Goal: Transaction & Acquisition: Obtain resource

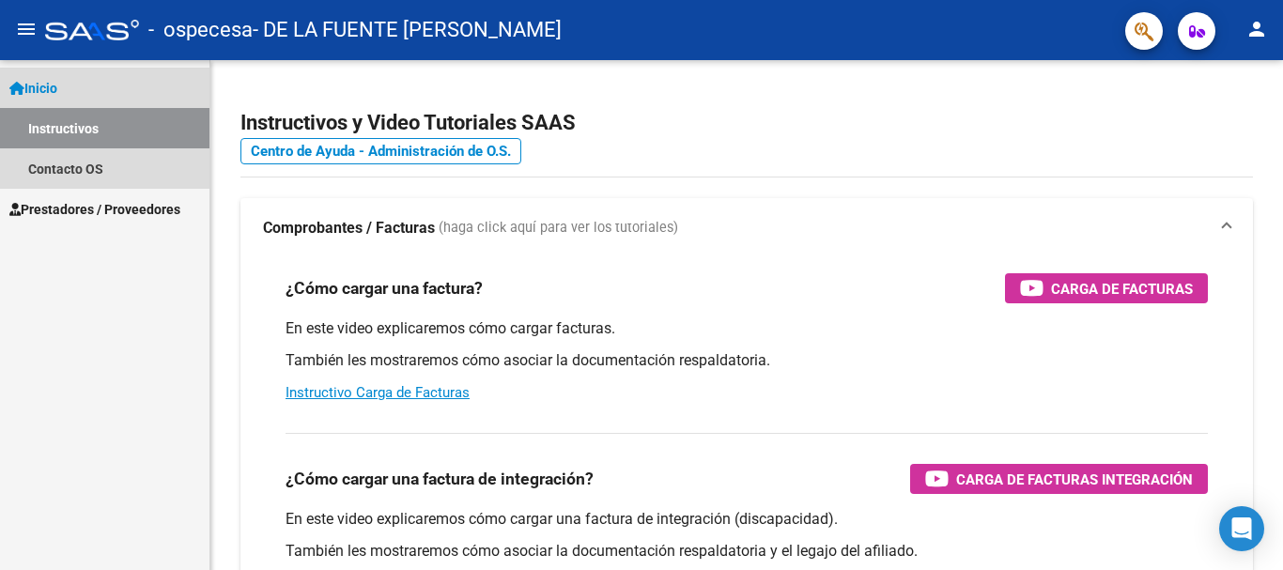
click at [82, 124] on link "Instructivos" at bounding box center [104, 128] width 209 height 40
click at [66, 120] on link "Instructivos" at bounding box center [104, 128] width 209 height 40
click at [49, 82] on span "Inicio" at bounding box center [33, 88] width 48 height 21
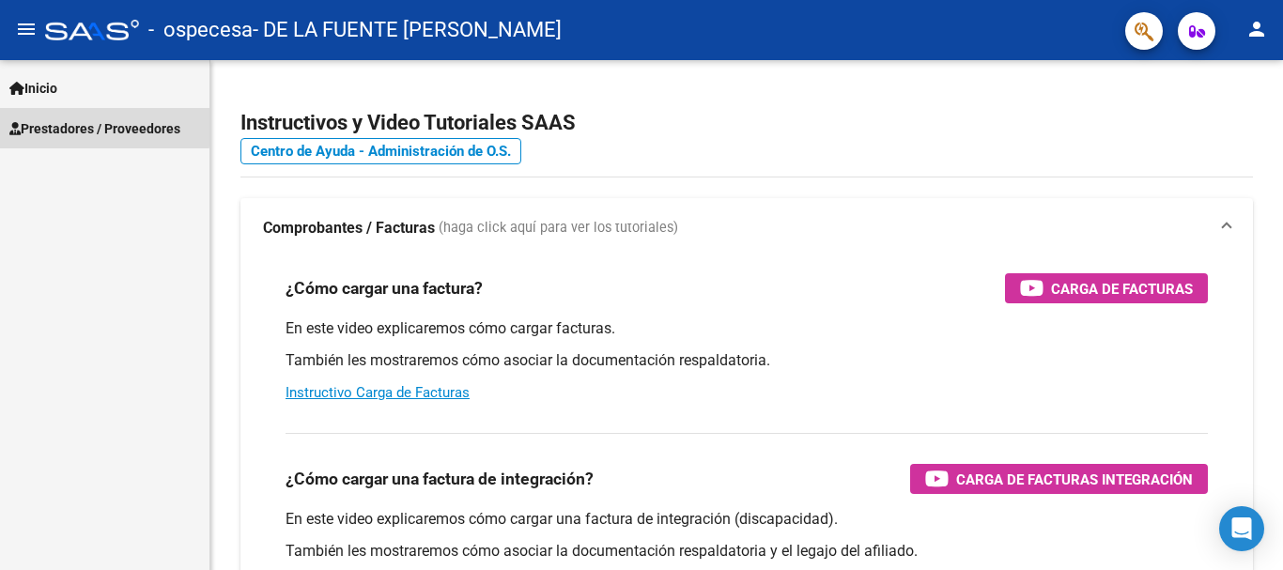
click at [49, 123] on span "Prestadores / Proveedores" at bounding box center [94, 128] width 171 height 21
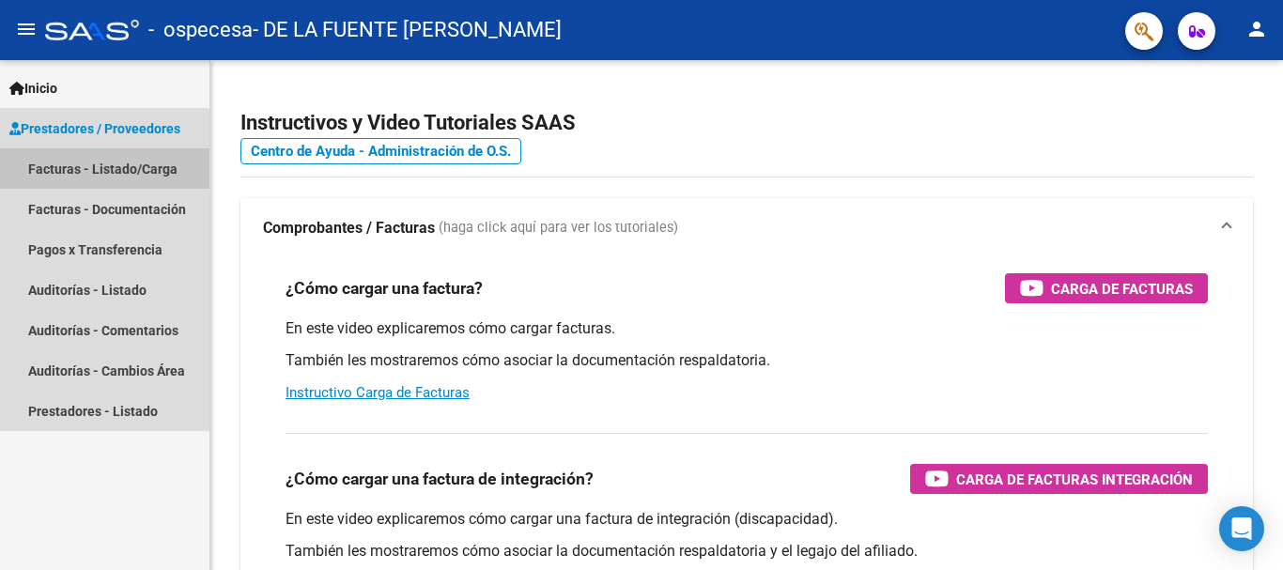
click at [72, 162] on link "Facturas - Listado/Carga" at bounding box center [104, 168] width 209 height 40
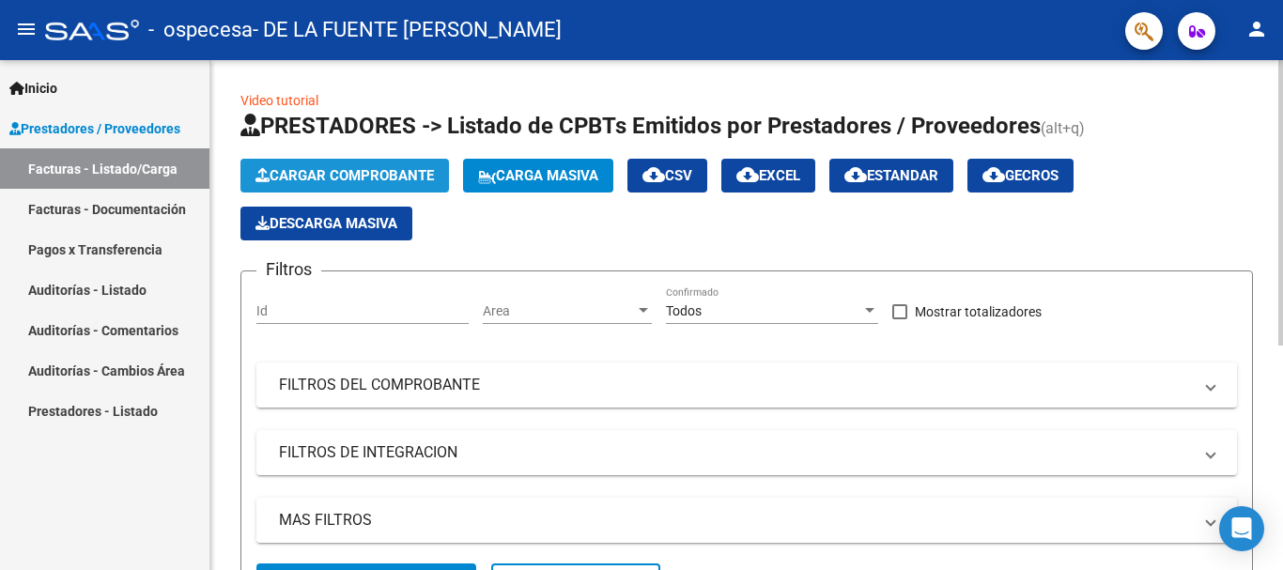
click at [348, 167] on span "Cargar Comprobante" at bounding box center [344, 175] width 178 height 17
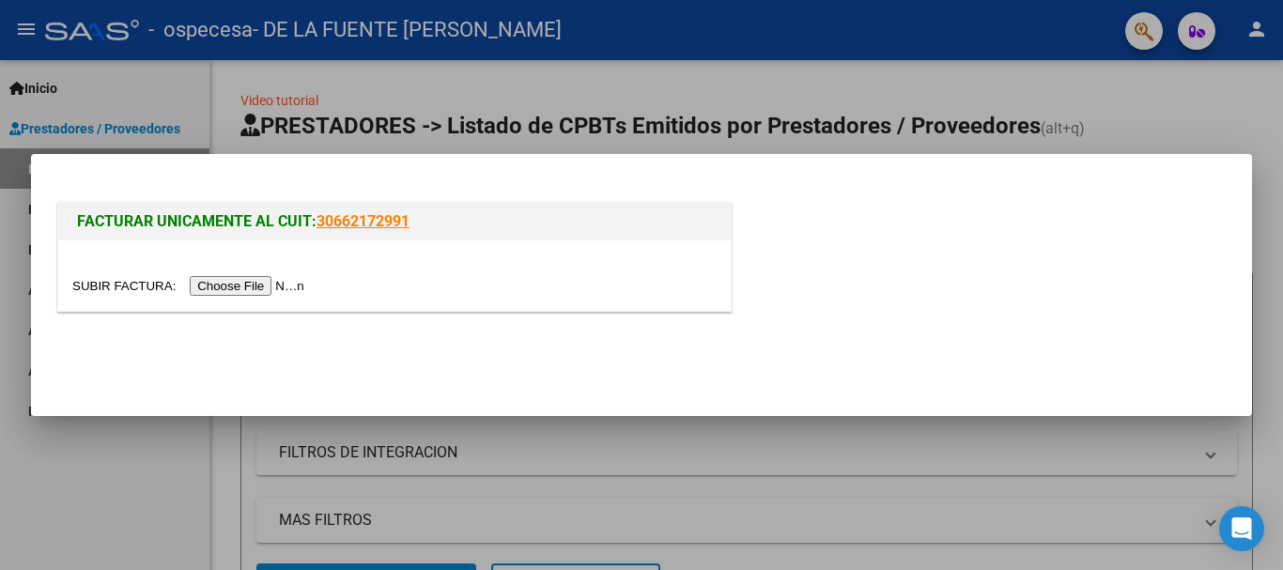
click at [275, 283] on input "file" at bounding box center [191, 286] width 238 height 20
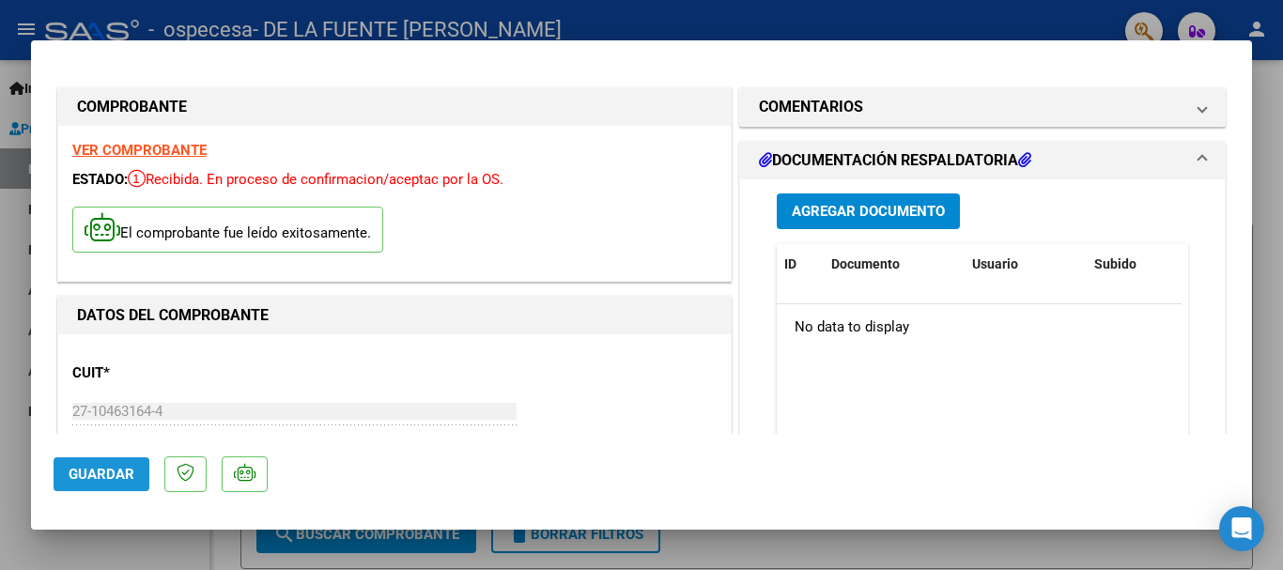
click at [98, 464] on button "Guardar" at bounding box center [102, 474] width 96 height 34
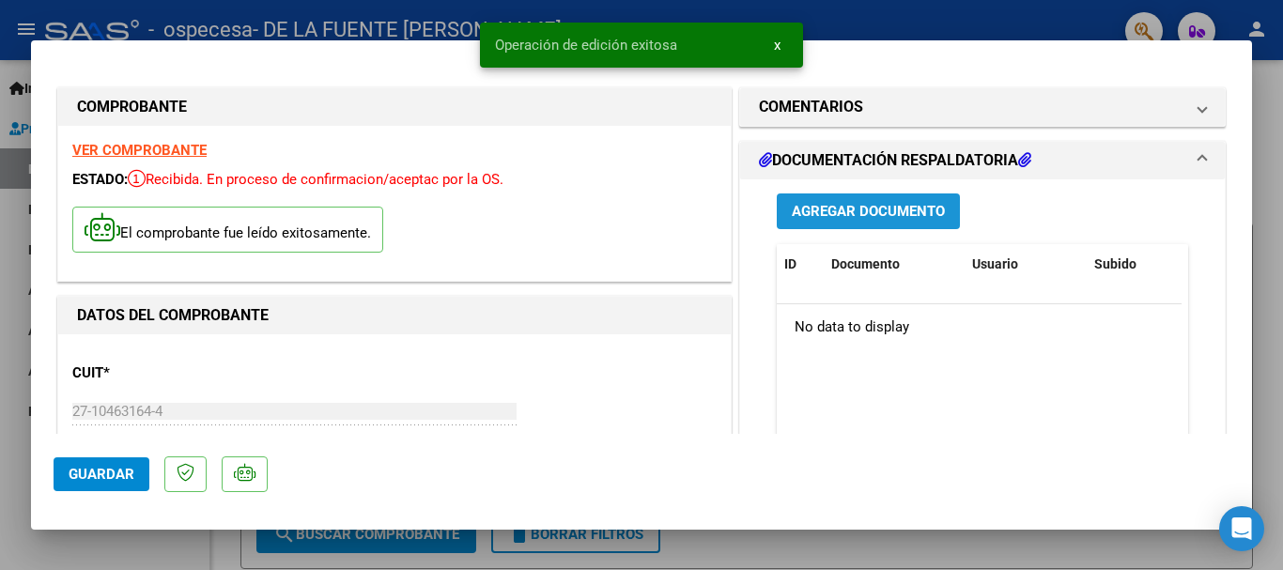
click at [856, 204] on span "Agregar Documento" at bounding box center [867, 212] width 153 height 17
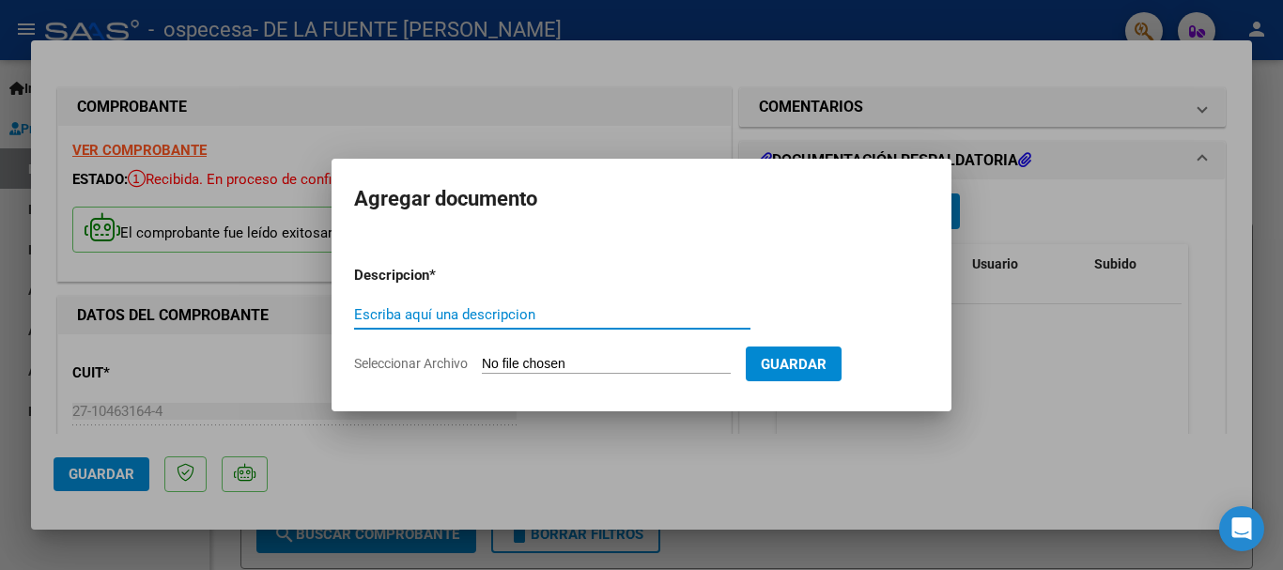
click at [487, 314] on input "Escriba aquí una descripcion" at bounding box center [552, 314] width 396 height 17
type input "listado de consultas"
click at [453, 359] on span "Seleccionar Archivo" at bounding box center [411, 363] width 114 height 15
click at [482, 359] on input "Seleccionar Archivo" at bounding box center [606, 365] width 249 height 18
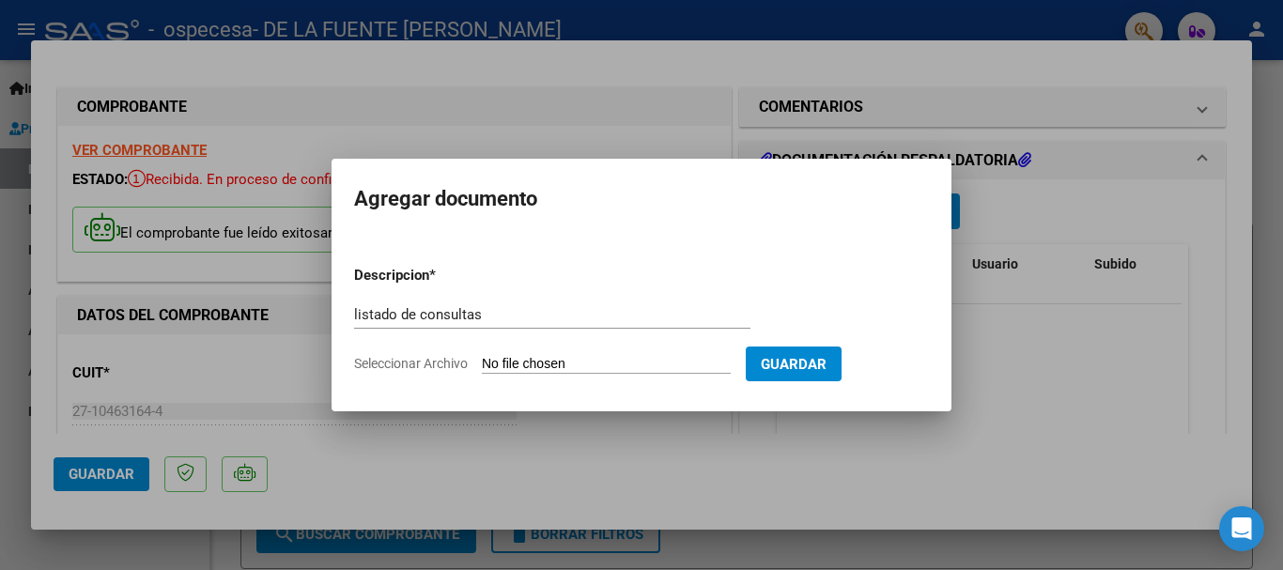
type input "C:\fakepath\Escáner_20251006.pdf"
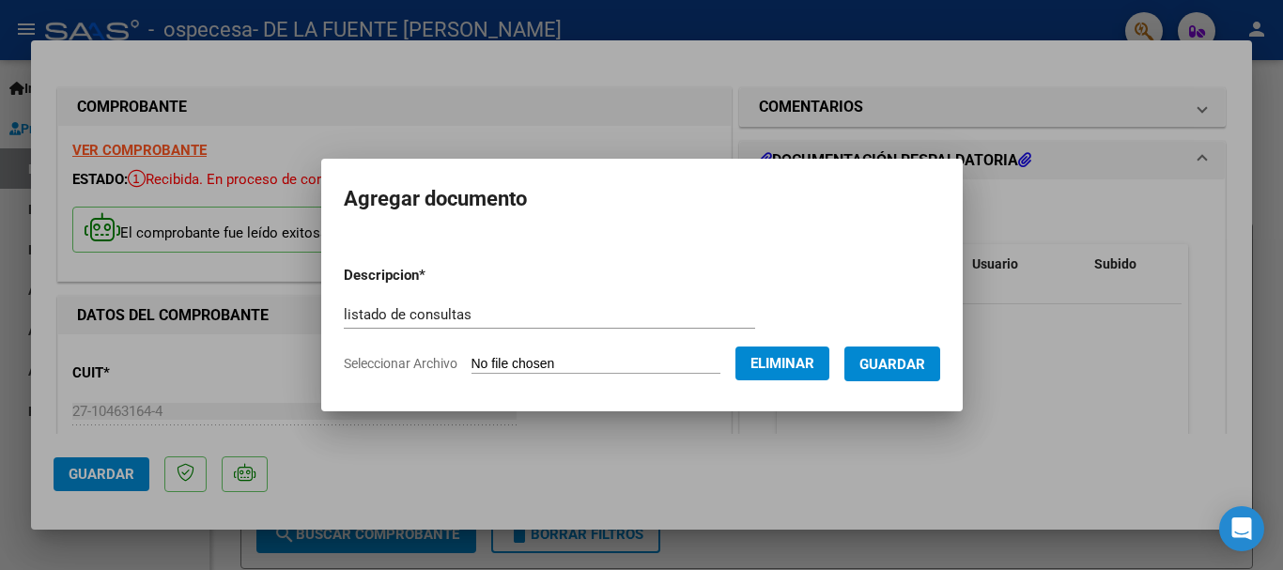
click at [914, 361] on span "Guardar" at bounding box center [892, 364] width 66 height 17
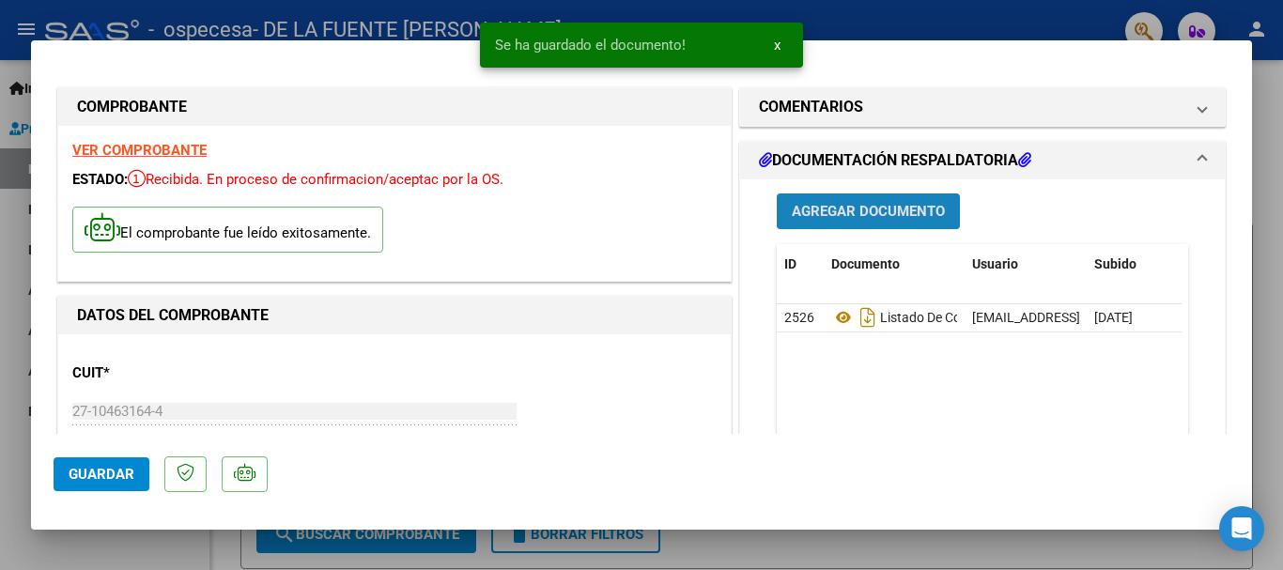
click at [860, 208] on span "Agregar Documento" at bounding box center [867, 212] width 153 height 17
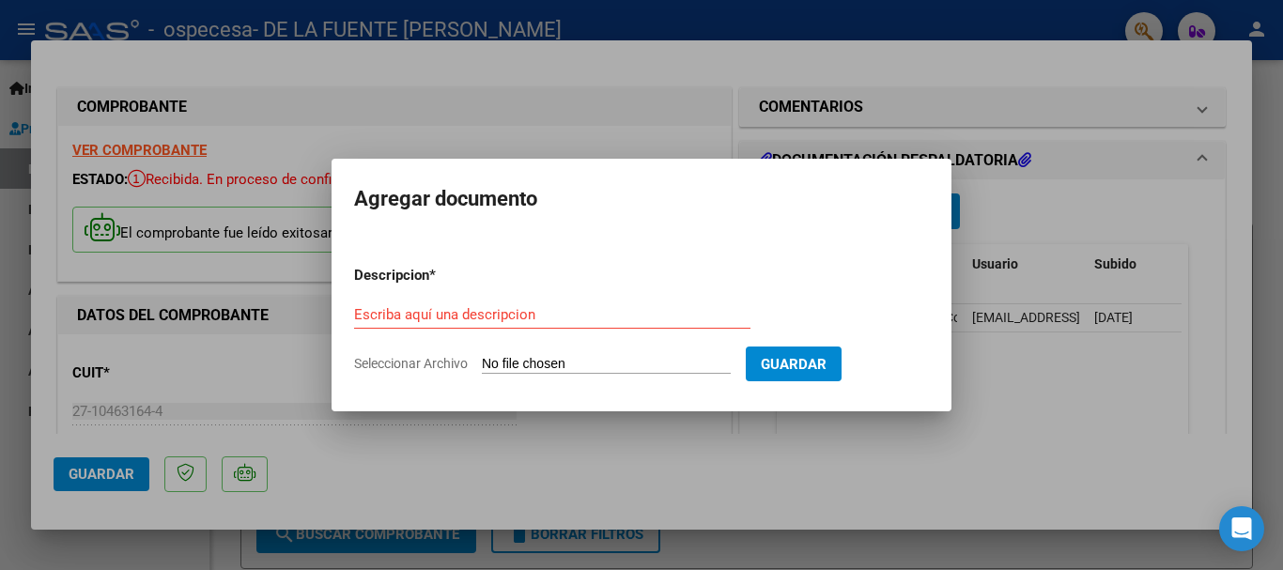
click at [458, 361] on span "Seleccionar Archivo" at bounding box center [411, 363] width 114 height 15
click at [482, 361] on input "Seleccionar Archivo" at bounding box center [606, 365] width 249 height 18
type input "C:\fakepath\Escáner_20251006 (2).pdf"
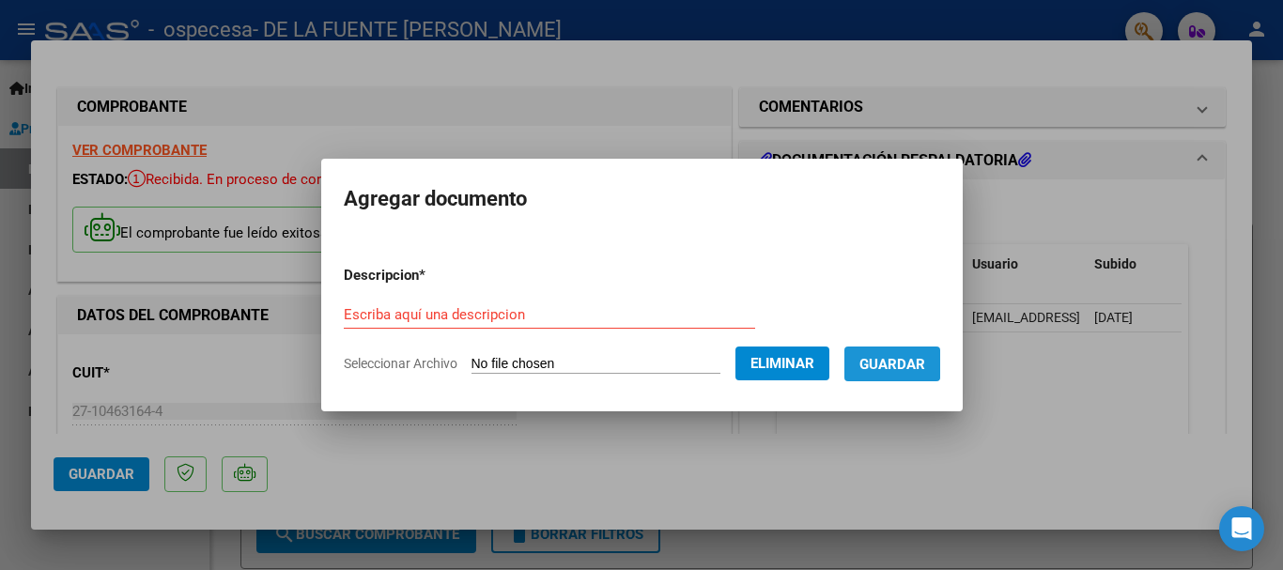
click at [900, 351] on button "Guardar" at bounding box center [892, 363] width 96 height 35
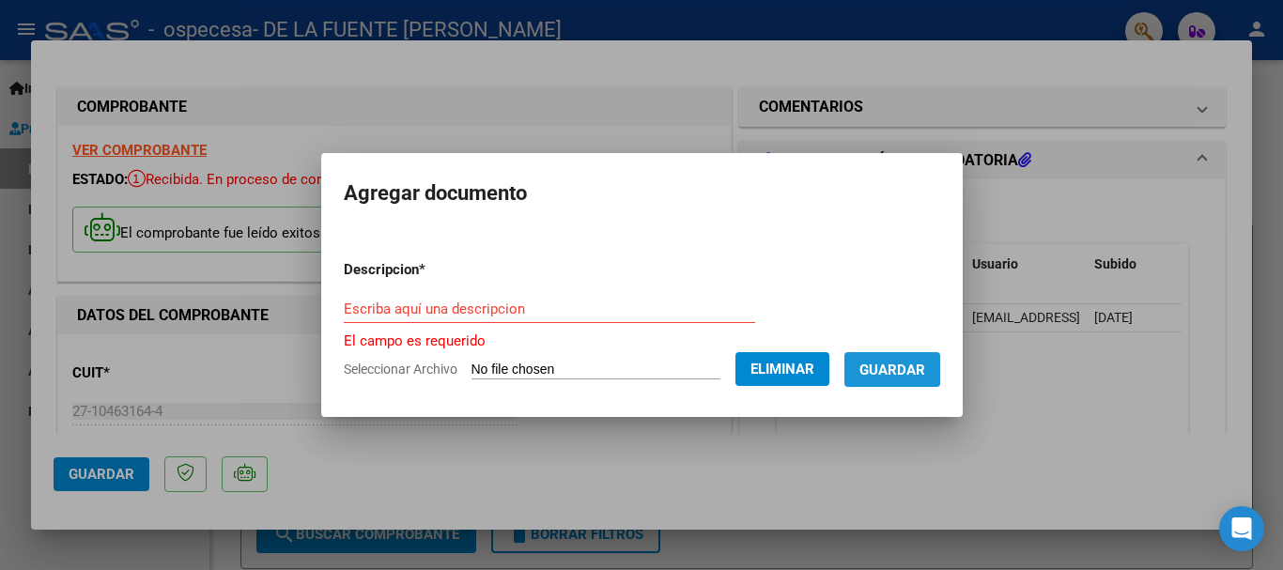
click at [900, 361] on span "Guardar" at bounding box center [892, 369] width 66 height 17
click at [600, 309] on input "Escriba aquí una descripcion" at bounding box center [549, 308] width 411 height 17
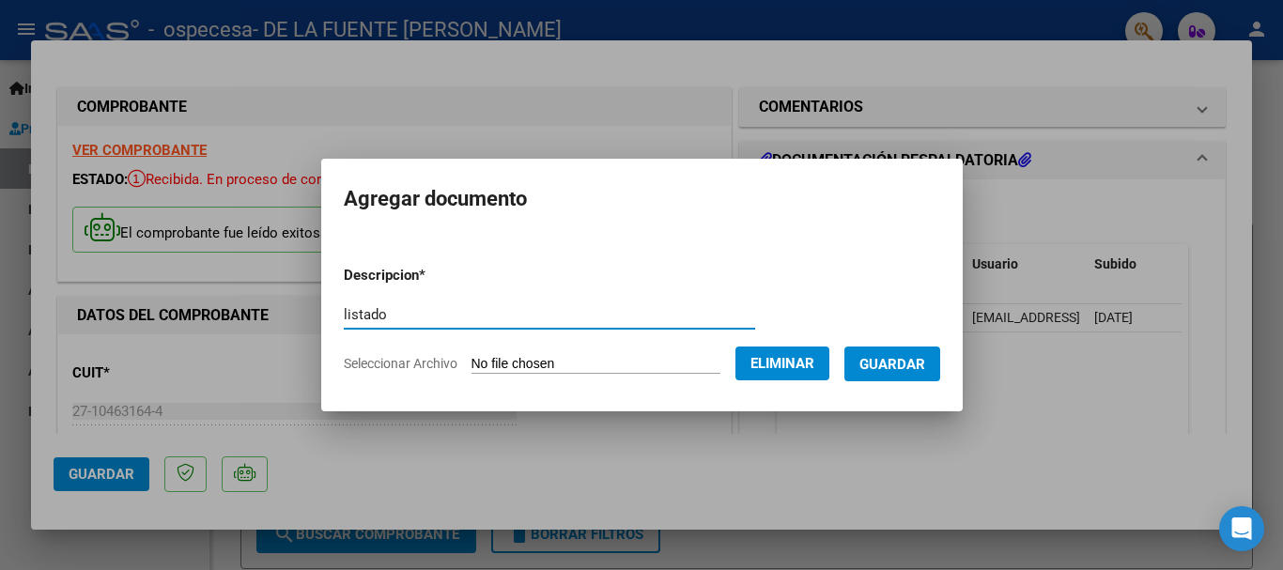
type input "listado"
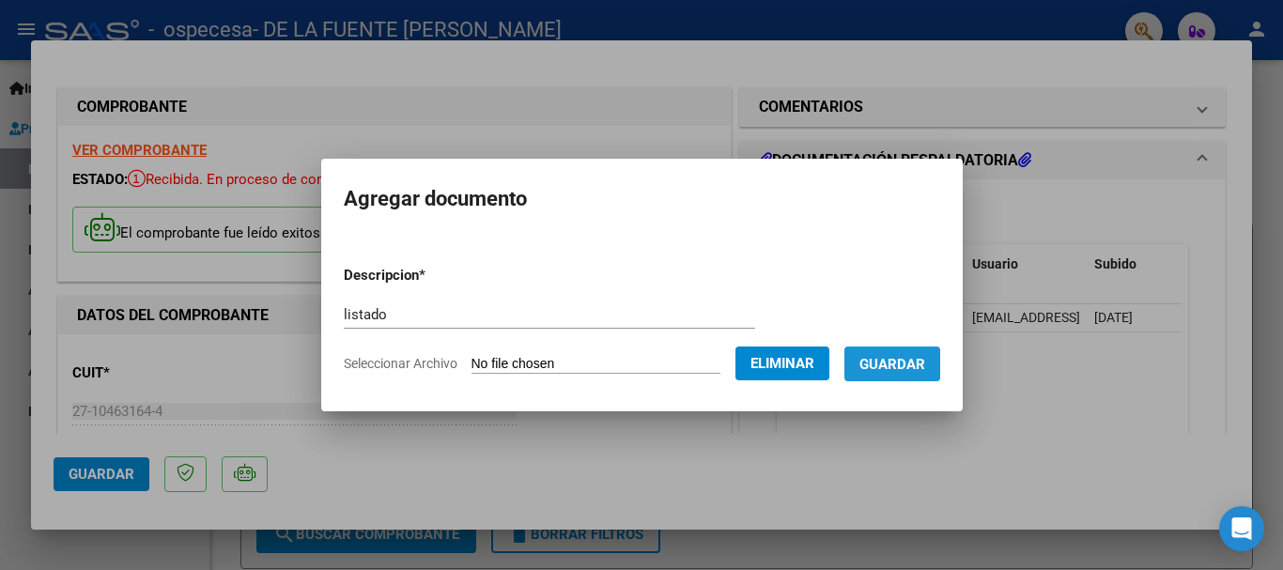
click at [915, 365] on span "Guardar" at bounding box center [892, 364] width 66 height 17
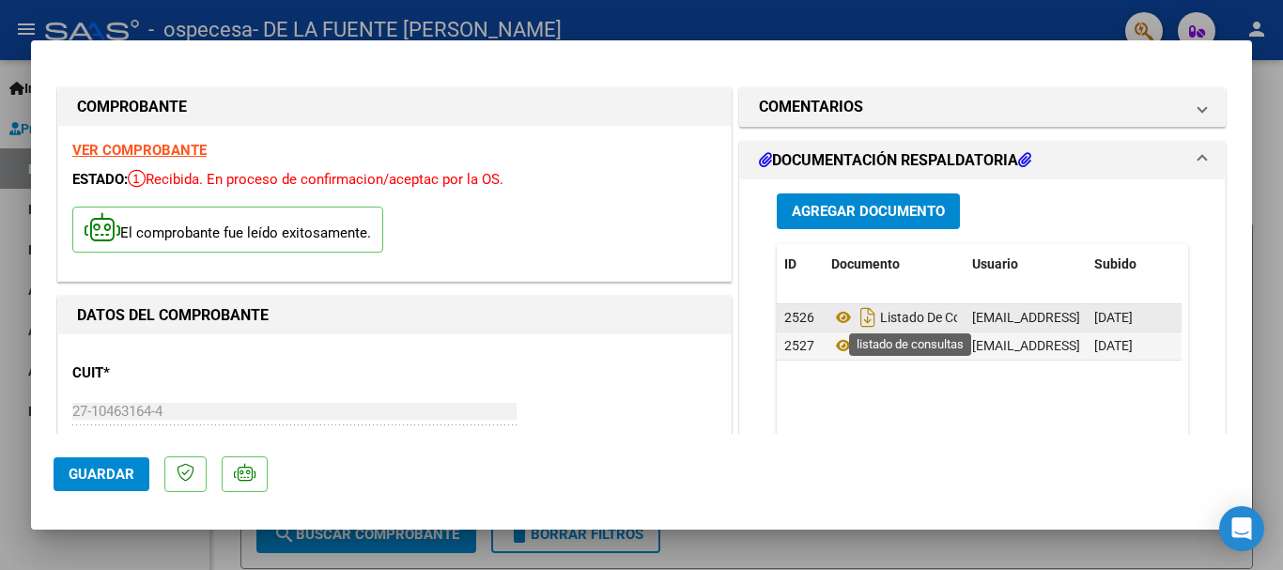
click at [923, 318] on span "Listado De Consultas" at bounding box center [917, 317] width 173 height 15
click at [831, 314] on icon at bounding box center [843, 317] width 24 height 23
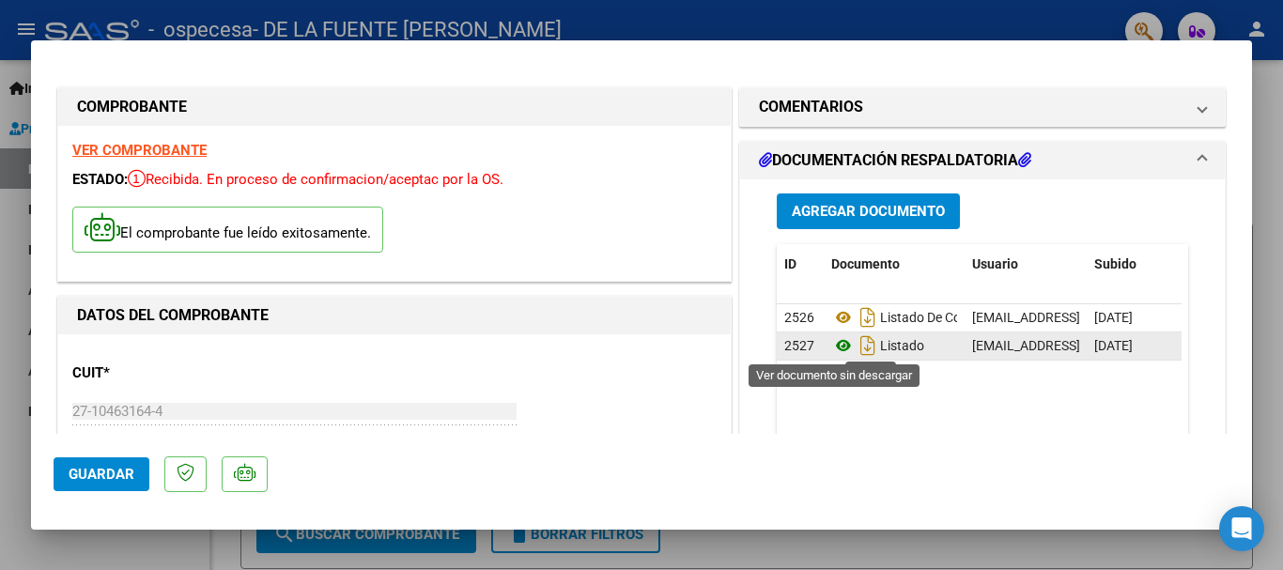
click at [834, 343] on icon at bounding box center [843, 345] width 24 height 23
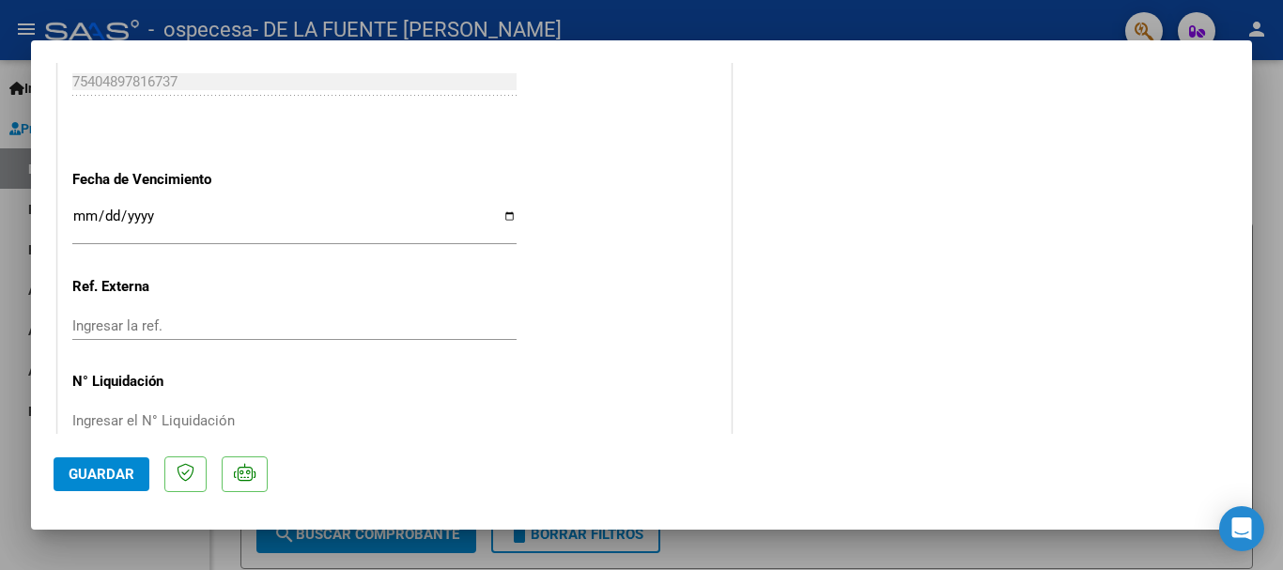
scroll to position [1054, 0]
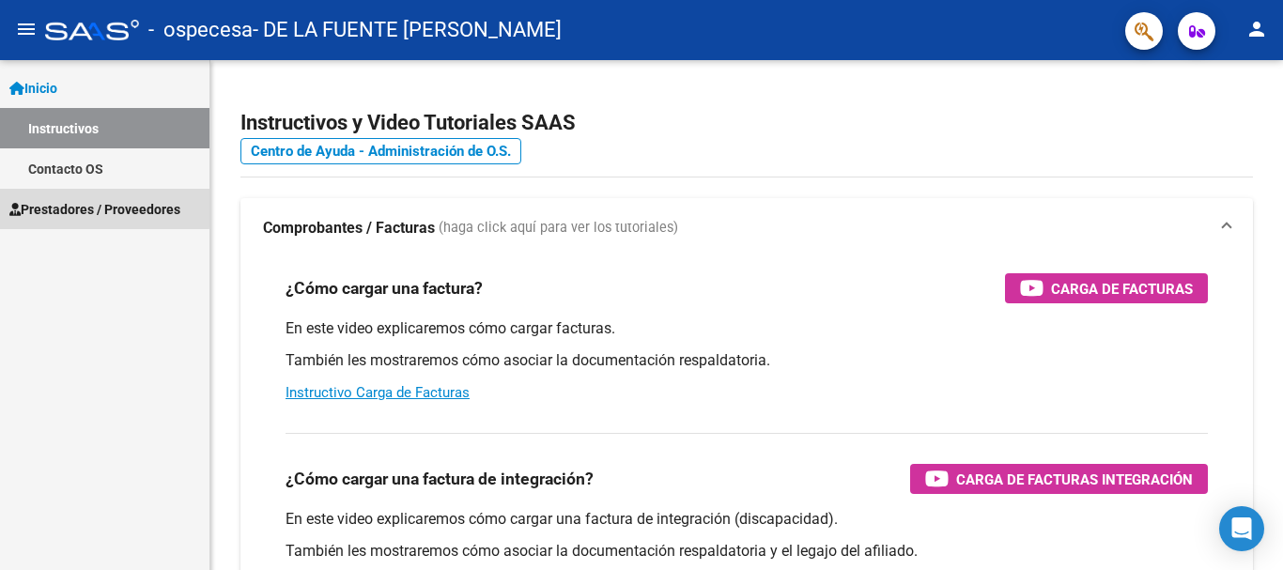
click at [69, 206] on span "Prestadores / Proveedores" at bounding box center [94, 209] width 171 height 21
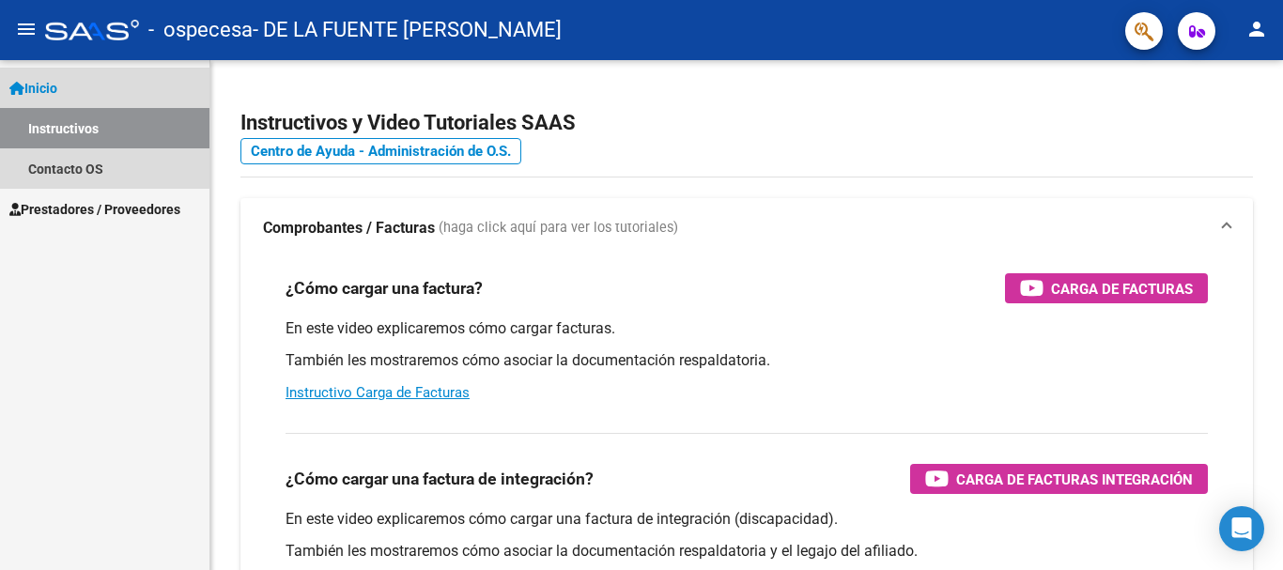
click at [54, 81] on span "Inicio" at bounding box center [33, 88] width 48 height 21
click at [46, 83] on span "Inicio" at bounding box center [33, 88] width 48 height 21
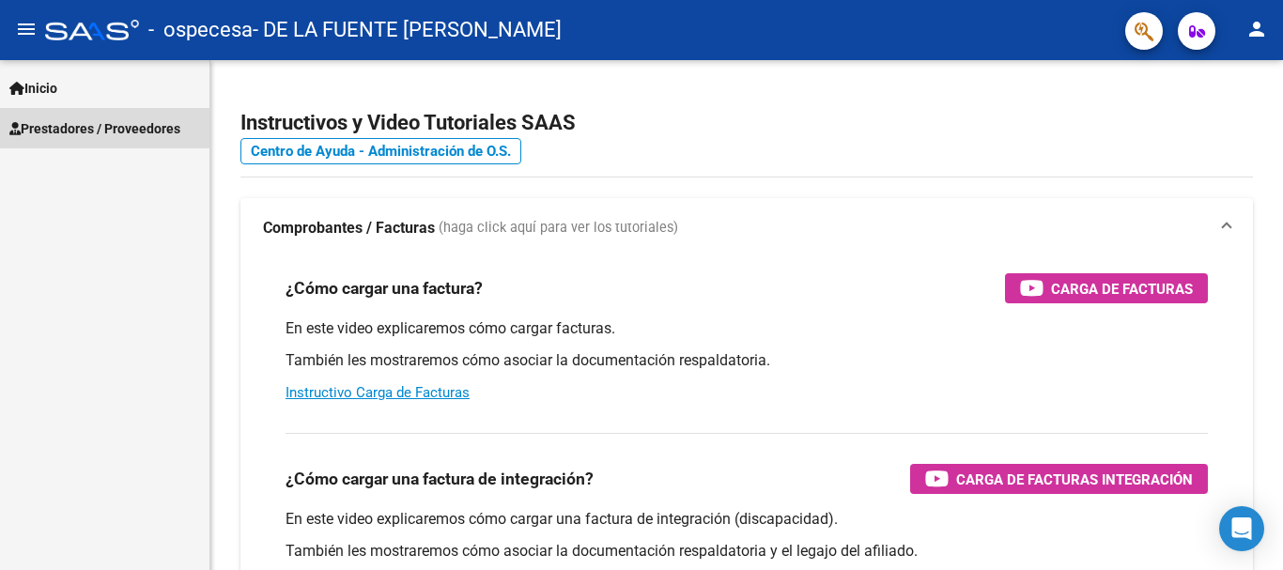
click at [53, 125] on span "Prestadores / Proveedores" at bounding box center [94, 128] width 171 height 21
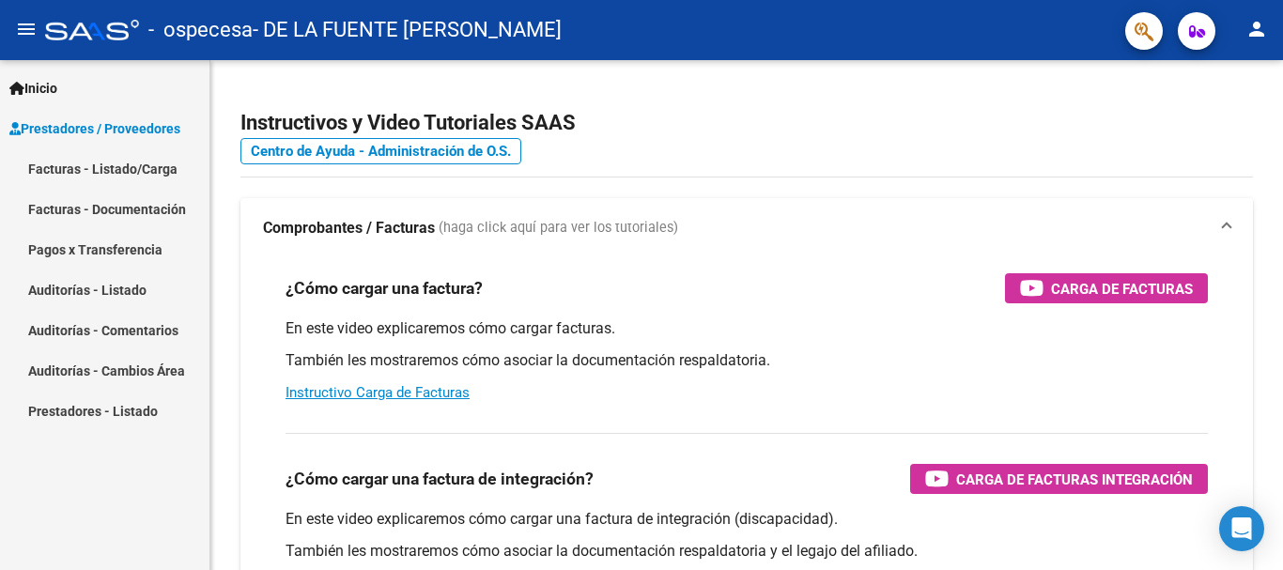
click at [115, 246] on link "Pagos x Transferencia" at bounding box center [104, 249] width 209 height 40
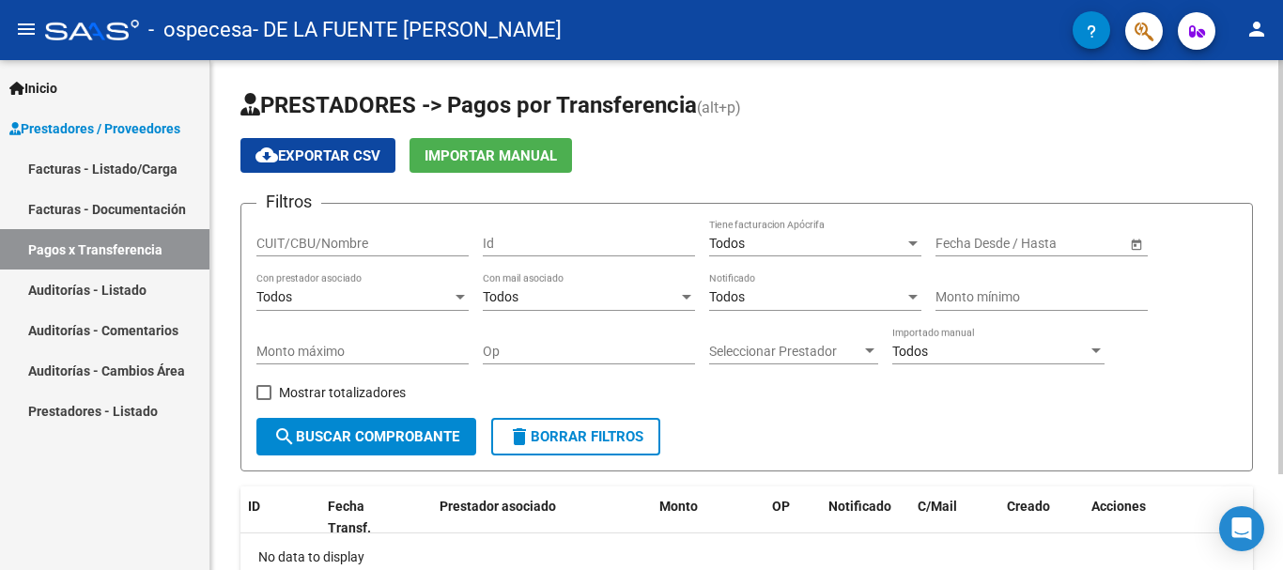
click at [1268, 563] on div "PRESTADORES -> Pagos por Transferencia (alt+p) cloud_download Exportar CSV Impo…" at bounding box center [746, 374] width 1072 height 628
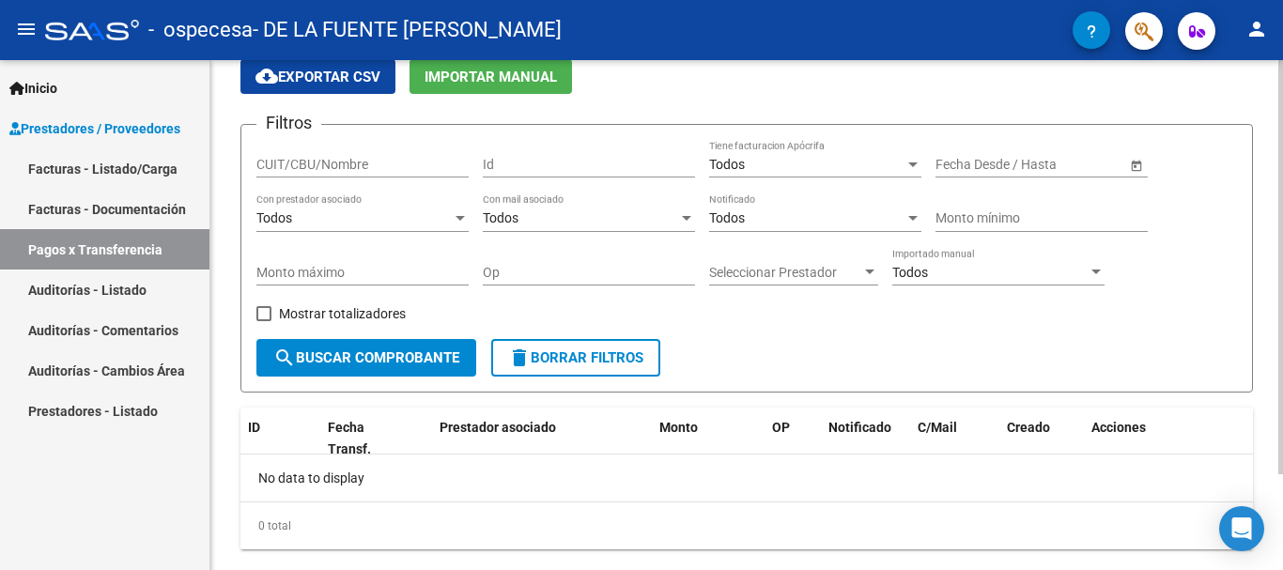
scroll to position [118, 0]
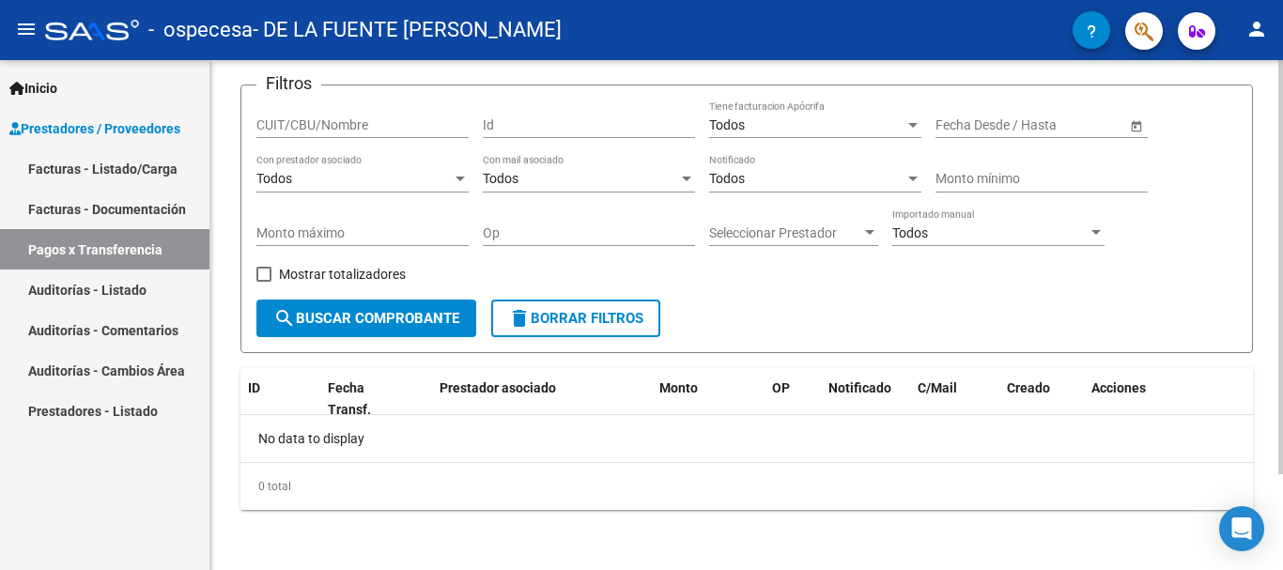
click at [1268, 563] on div "PRESTADORES -> Pagos por Transferencia (alt+p) cloud_download Exportar CSV Impo…" at bounding box center [746, 256] width 1072 height 628
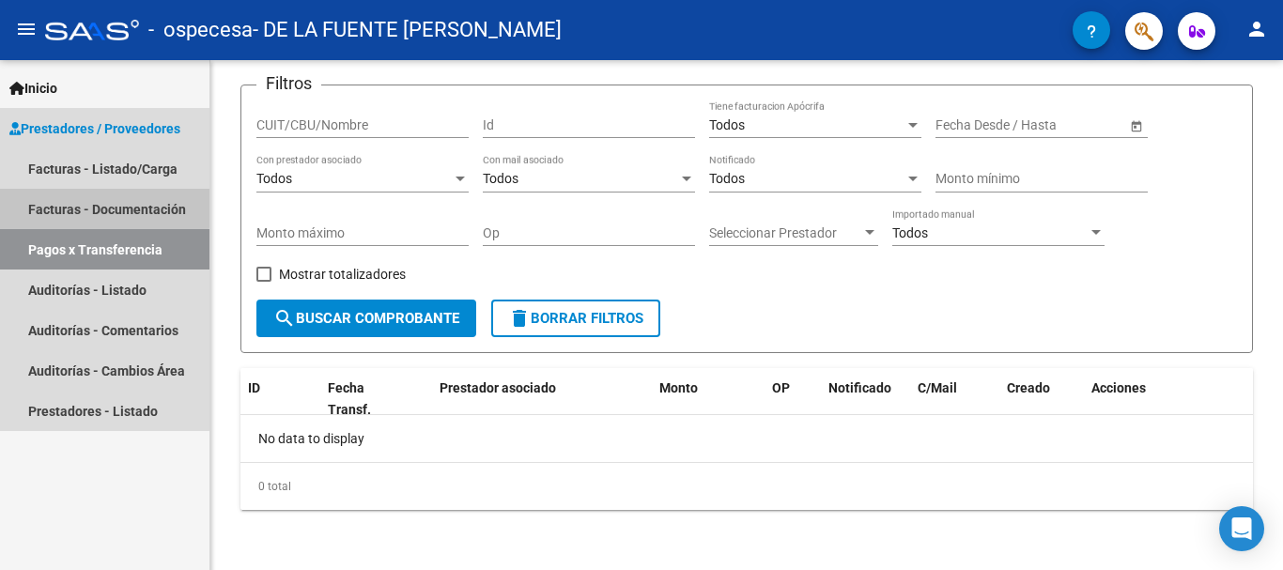
click at [90, 202] on link "Facturas - Documentación" at bounding box center [104, 209] width 209 height 40
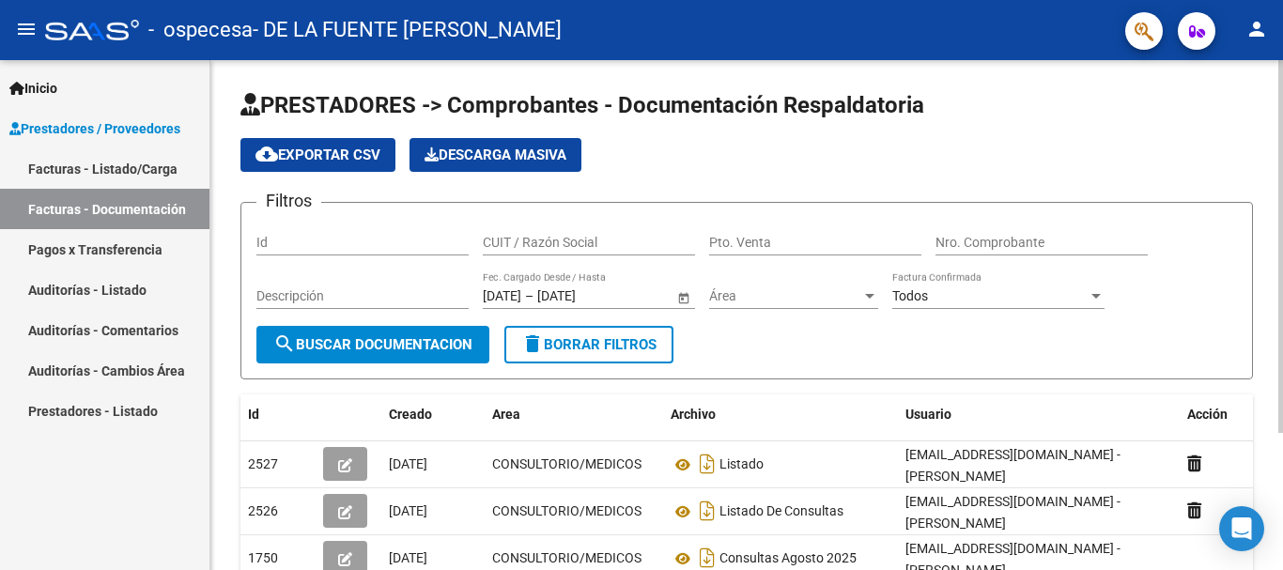
click at [1271, 561] on div "PRESTADORES -> Comprobantes - Documentación Respaldatoria cloud_download Export…" at bounding box center [746, 401] width 1072 height 683
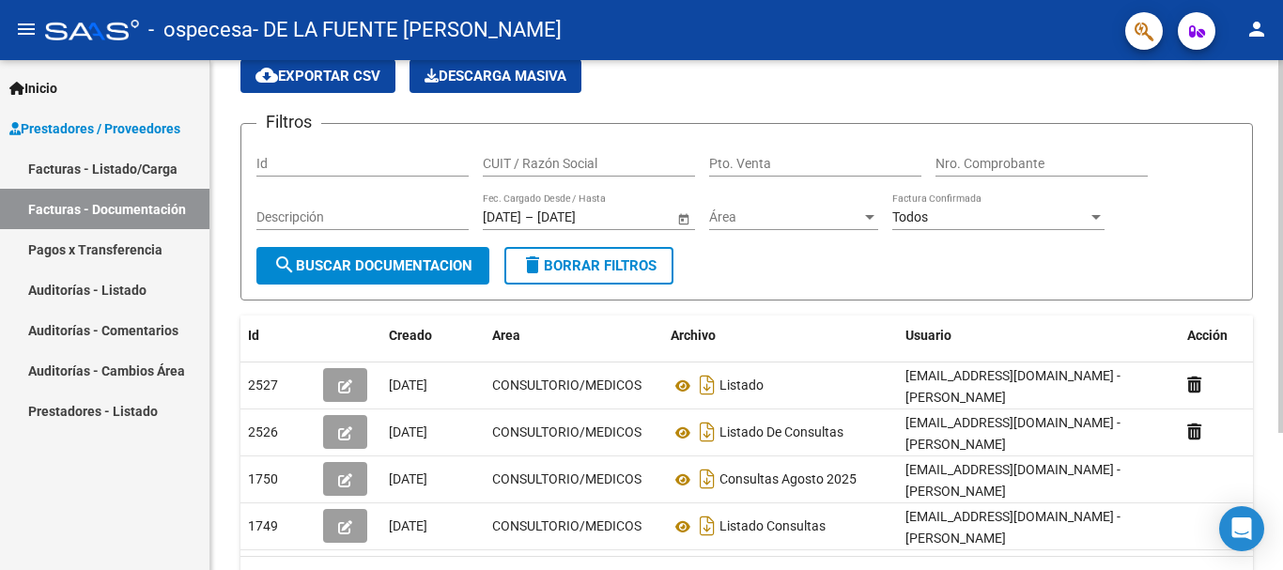
scroll to position [158, 0]
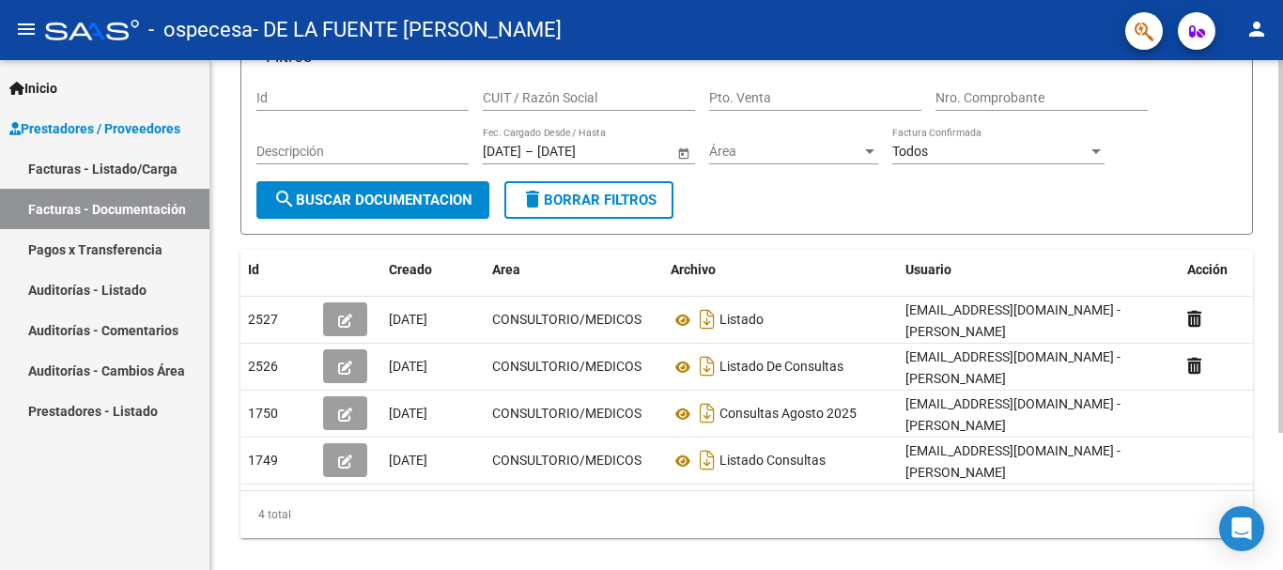
click at [1271, 561] on div "PRESTADORES -> Comprobantes - Documentación Respaldatoria cloud_download Export…" at bounding box center [746, 256] width 1072 height 683
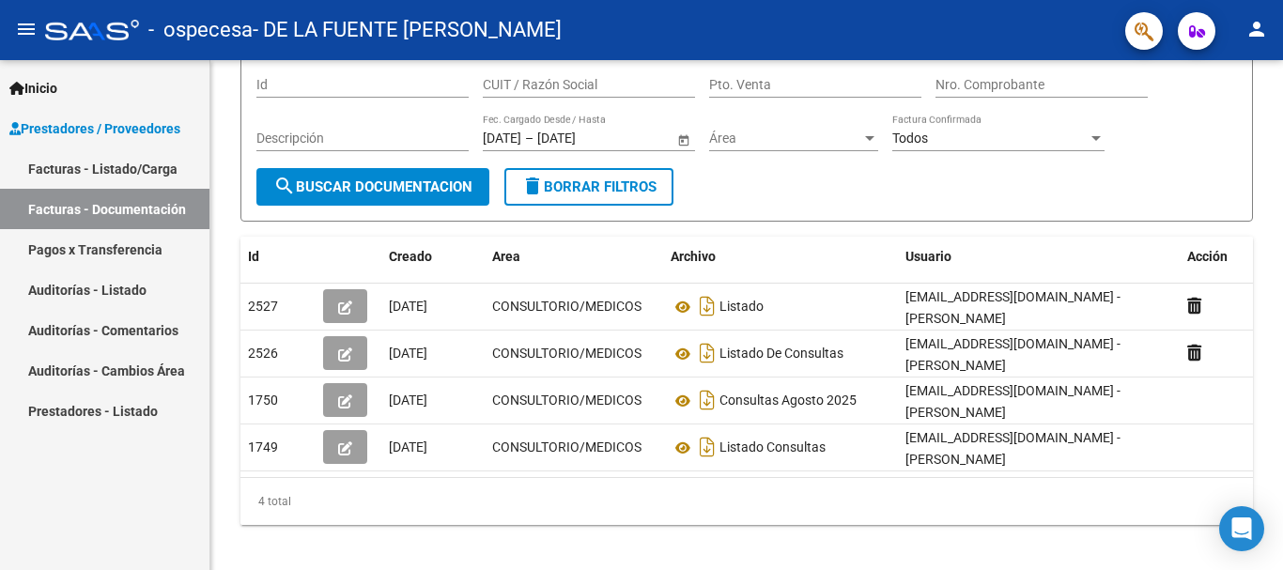
click at [122, 161] on link "Facturas - Listado/Carga" at bounding box center [104, 168] width 209 height 40
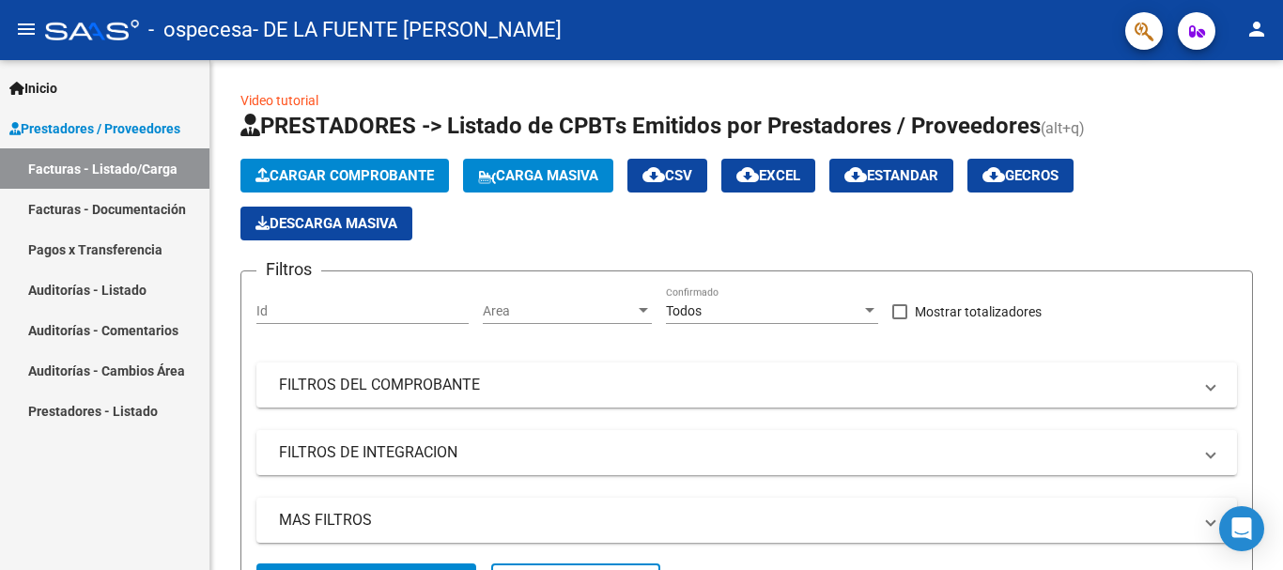
click at [124, 522] on div "Inicio Instructivos Contacto OS Prestadores / Proveedores Facturas - Listado/Ca…" at bounding box center [104, 315] width 209 height 510
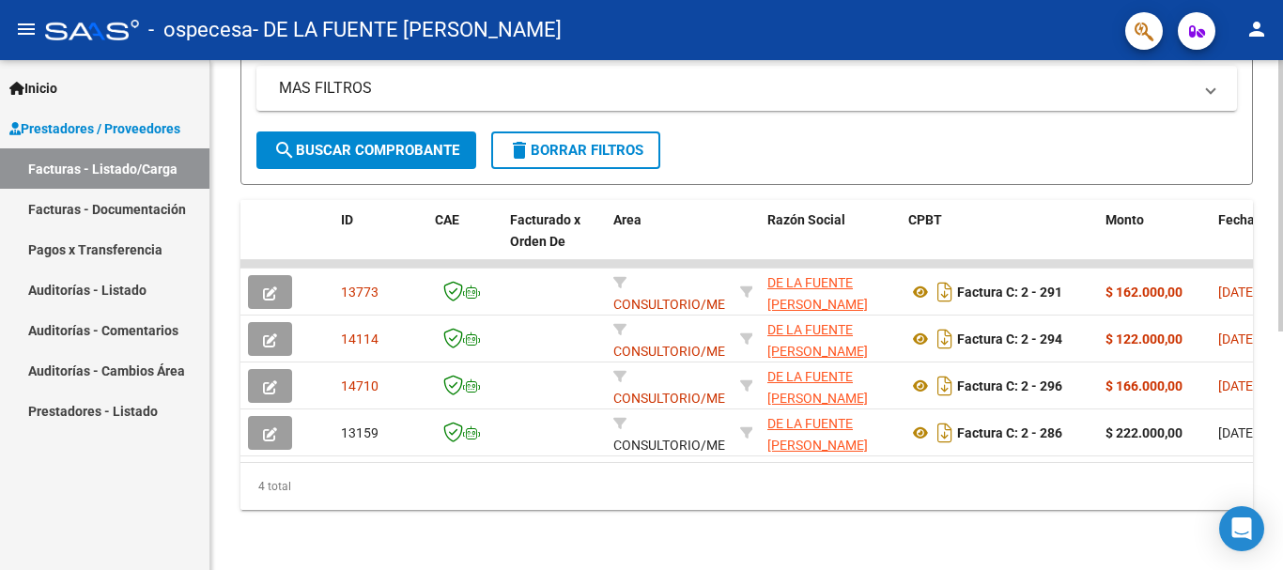
click at [1278, 566] on div at bounding box center [1280, 315] width 5 height 510
click at [1278, 566] on div at bounding box center [1280, 434] width 5 height 271
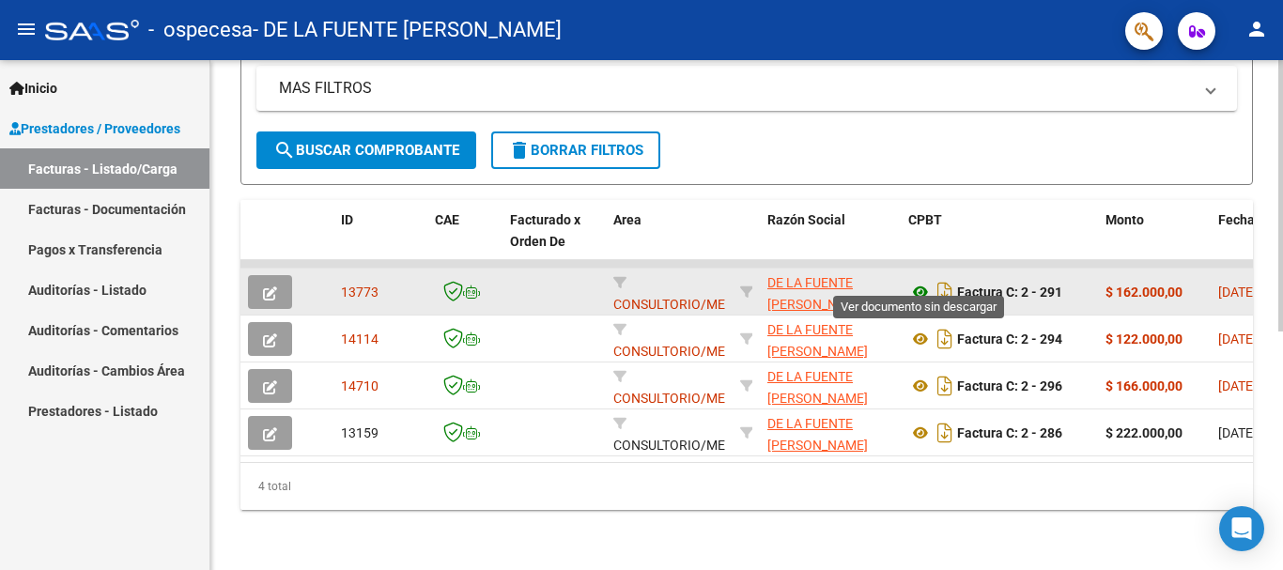
click at [918, 281] on icon at bounding box center [920, 292] width 24 height 23
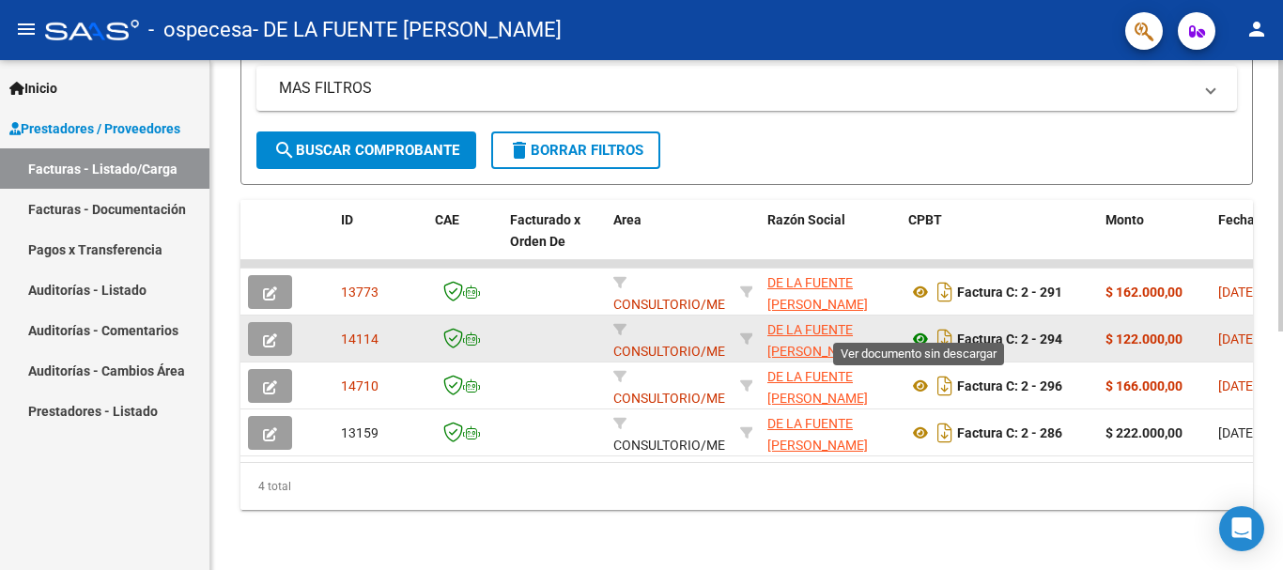
click at [918, 328] on icon at bounding box center [920, 339] width 24 height 23
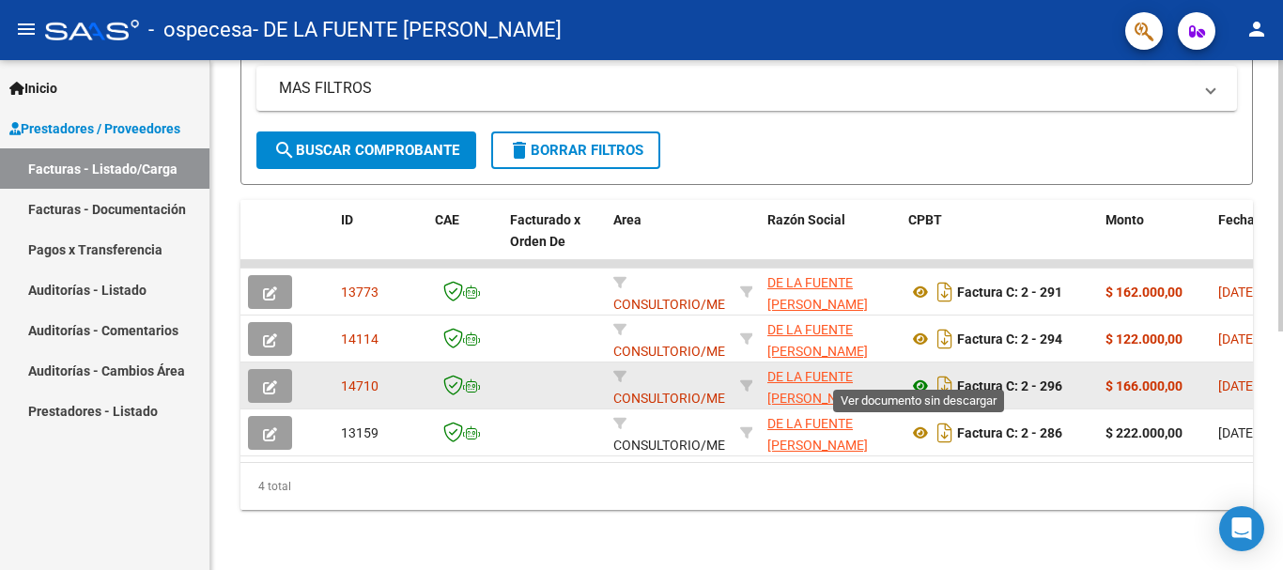
click at [917, 375] on icon at bounding box center [920, 386] width 24 height 23
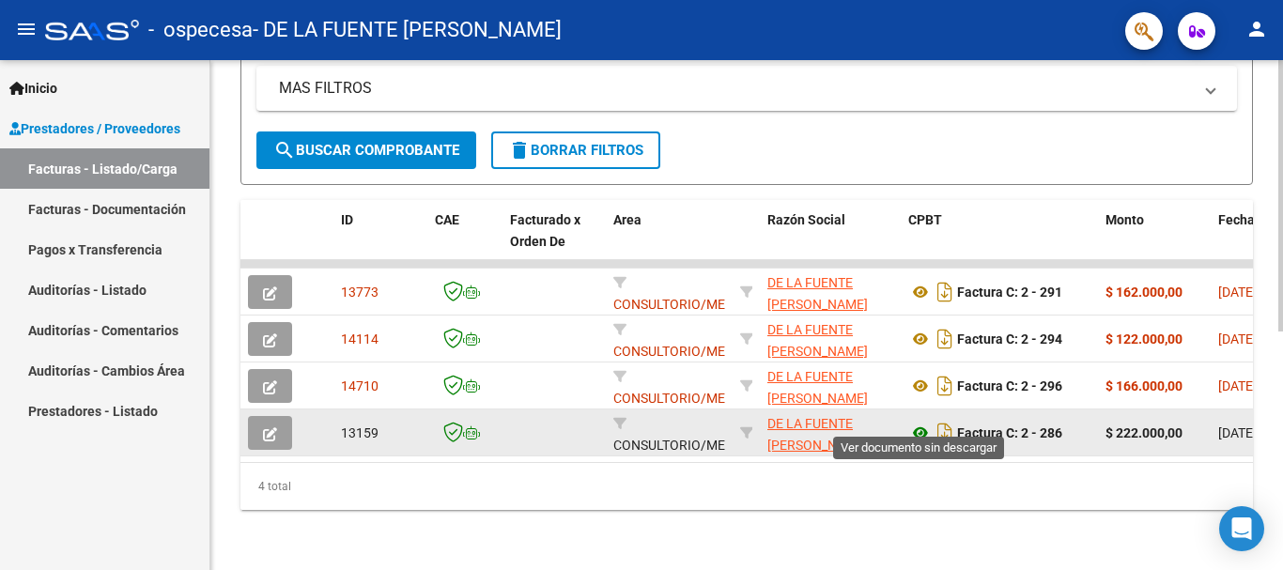
click at [917, 422] on icon at bounding box center [920, 433] width 24 height 23
